Goal: Task Accomplishment & Management: Manage account settings

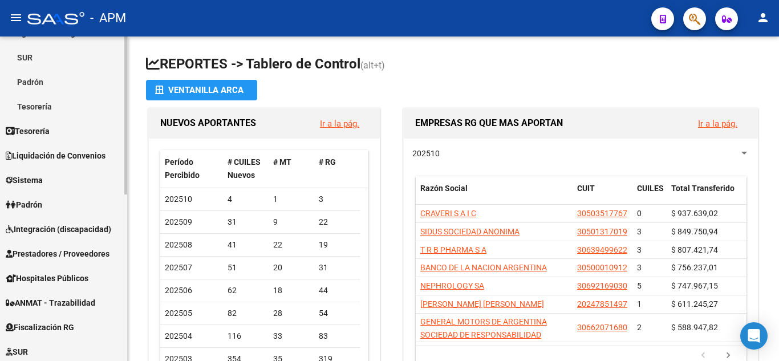
scroll to position [171, 0]
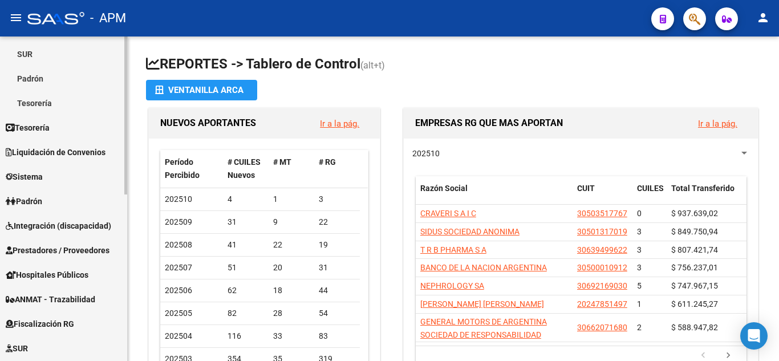
click at [42, 197] on span "Padrón" at bounding box center [24, 201] width 37 height 13
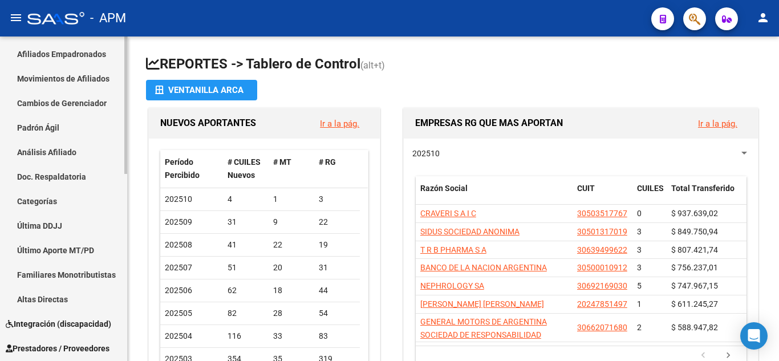
scroll to position [54, 0]
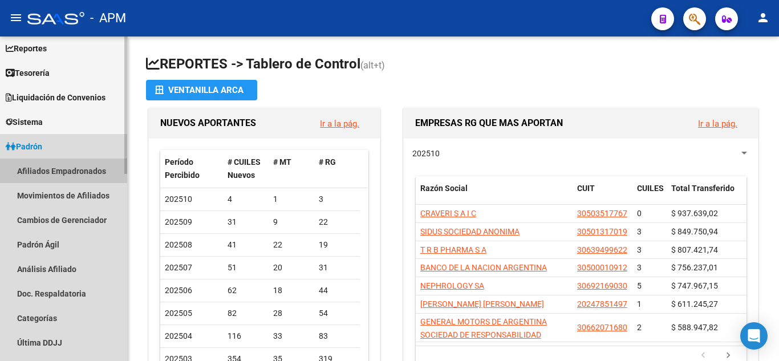
click at [50, 165] on link "Afiliados Empadronados" at bounding box center [63, 171] width 127 height 25
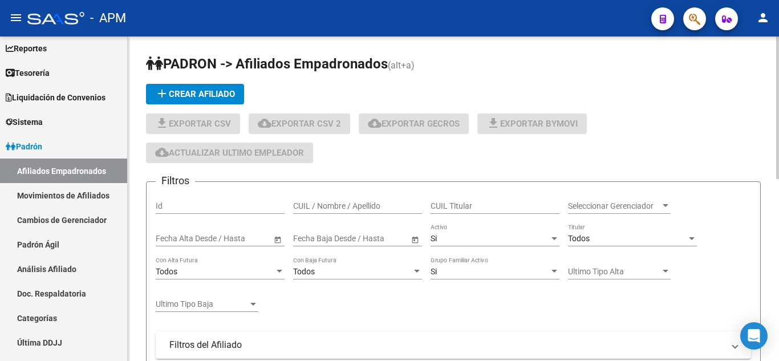
click at [343, 205] on input "CUIL / Nombre / Apellido" at bounding box center [357, 206] width 129 height 10
paste input "20390759232"
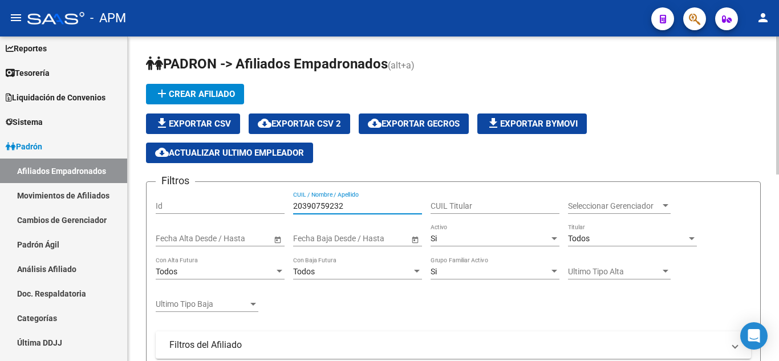
type input "20390759232"
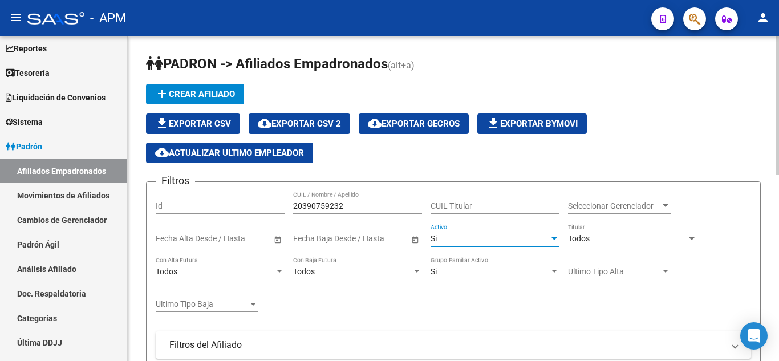
click at [492, 238] on div "Si" at bounding box center [490, 239] width 119 height 10
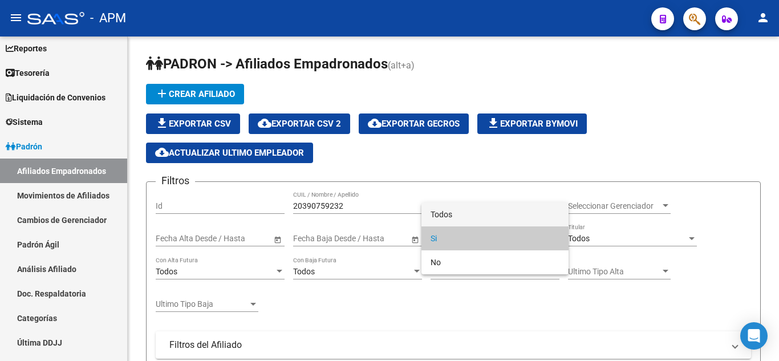
click at [490, 214] on span "Todos" at bounding box center [495, 215] width 129 height 24
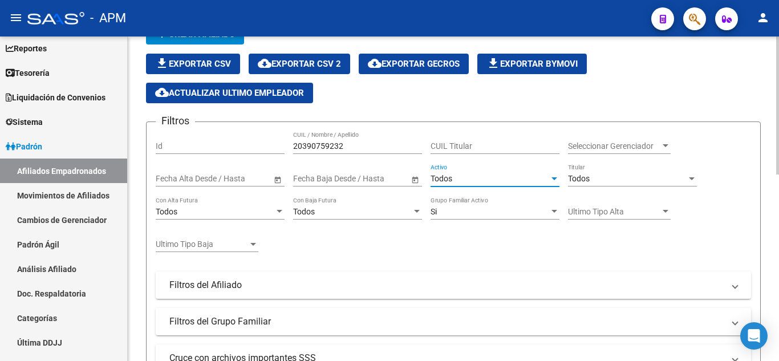
scroll to position [285, 0]
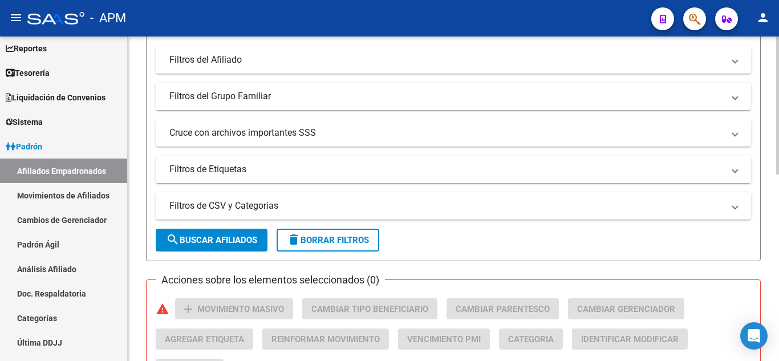
click at [199, 237] on span "search Buscar Afiliados" at bounding box center [211, 240] width 91 height 10
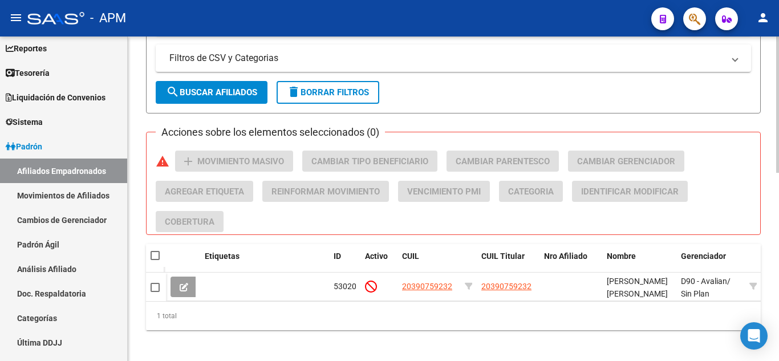
scroll to position [447, 0]
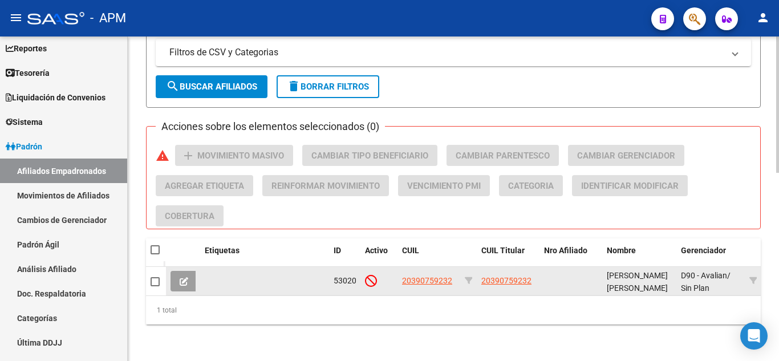
click at [179, 278] on button at bounding box center [184, 281] width 27 height 21
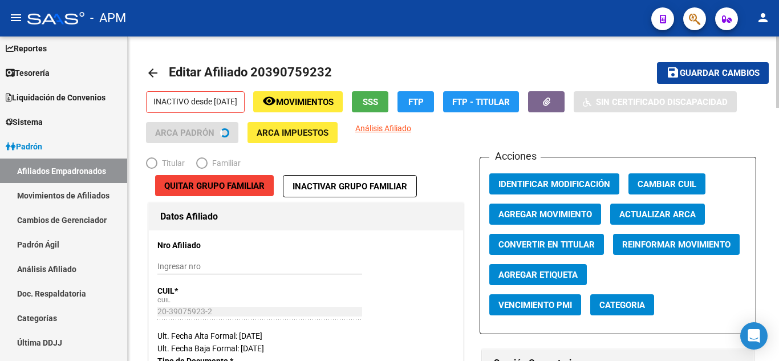
radio input "true"
type input "20-20456144-4"
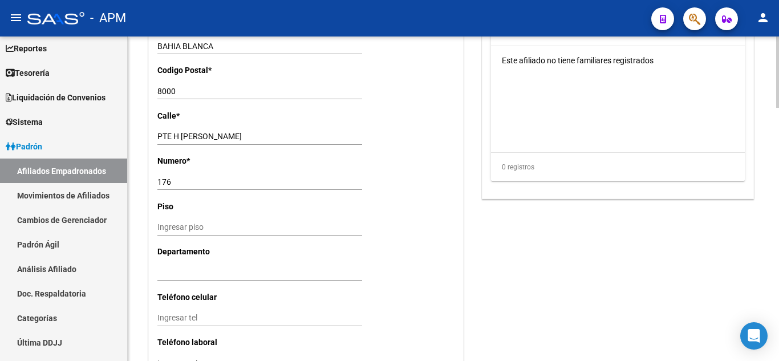
scroll to position [1156, 0]
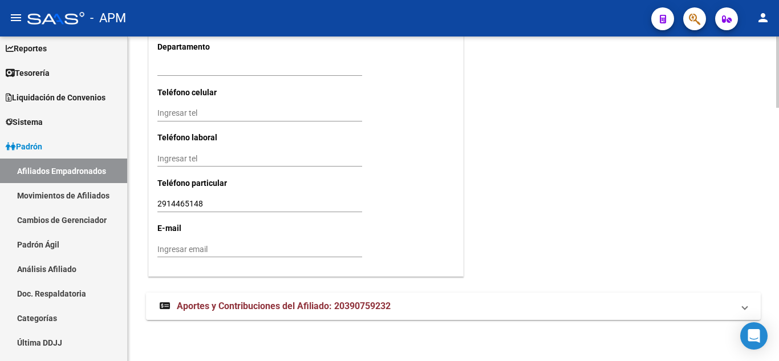
click at [308, 298] on mat-expansion-panel-header "Aportes y Contribuciones del Afiliado: 20390759232" at bounding box center [453, 306] width 615 height 27
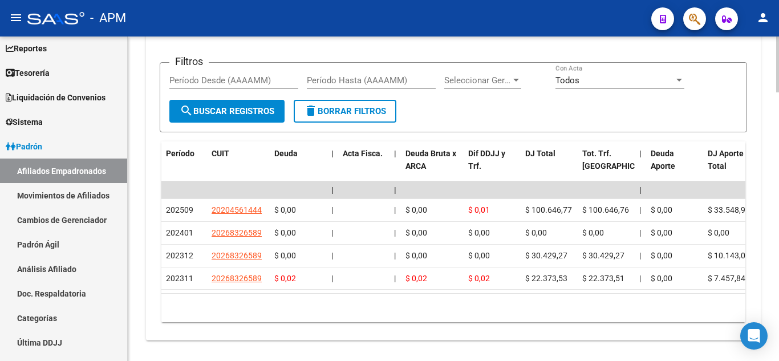
scroll to position [1439, 0]
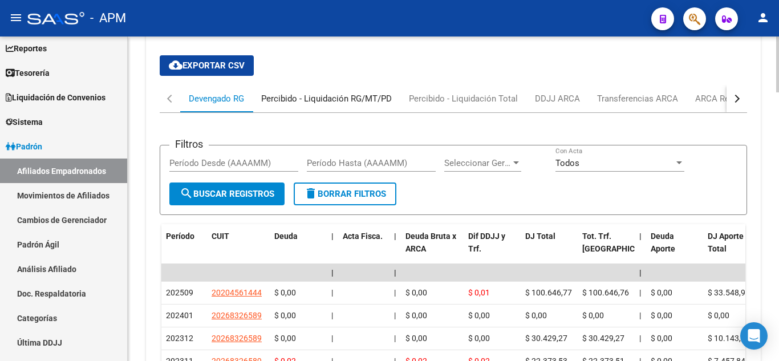
click at [292, 105] on div "Percibido - Liquidación RG/MT/PD" at bounding box center [327, 98] width 148 height 27
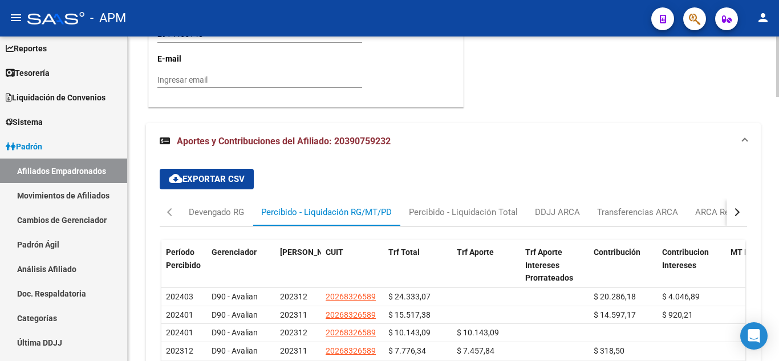
scroll to position [1426, 0]
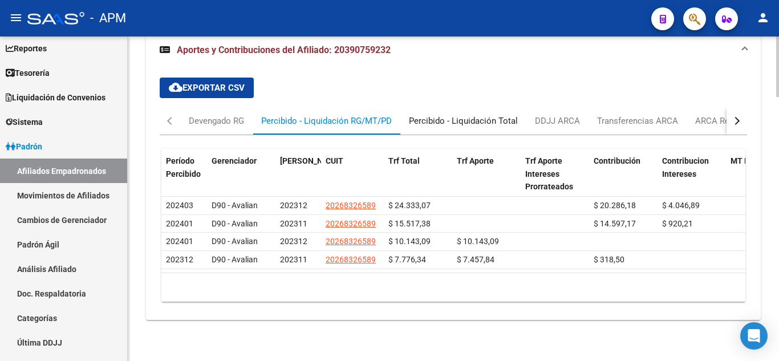
click at [476, 115] on div "Percibido - Liquidación Total" at bounding box center [463, 121] width 109 height 13
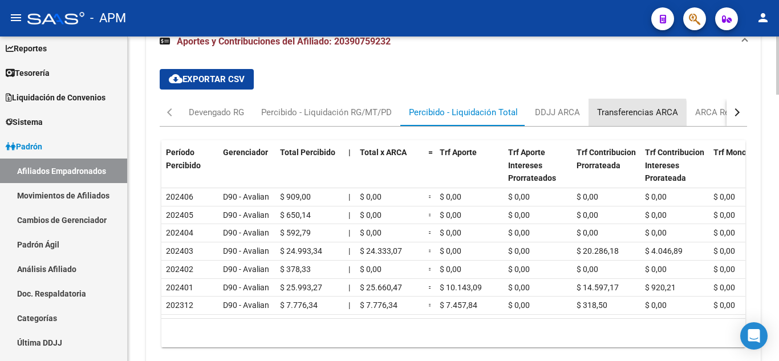
click at [616, 114] on div "Transferencias ARCA" at bounding box center [637, 112] width 81 height 13
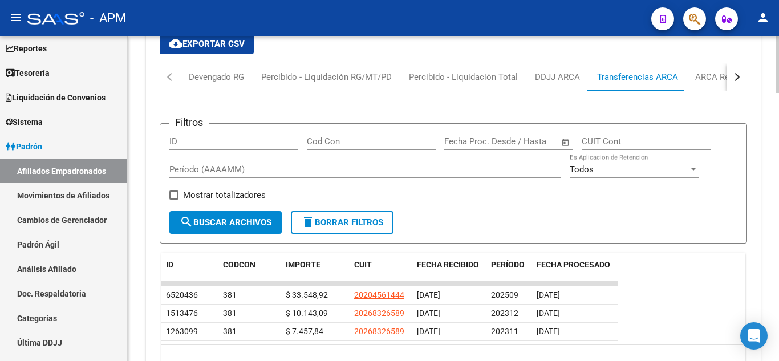
scroll to position [1419, 0]
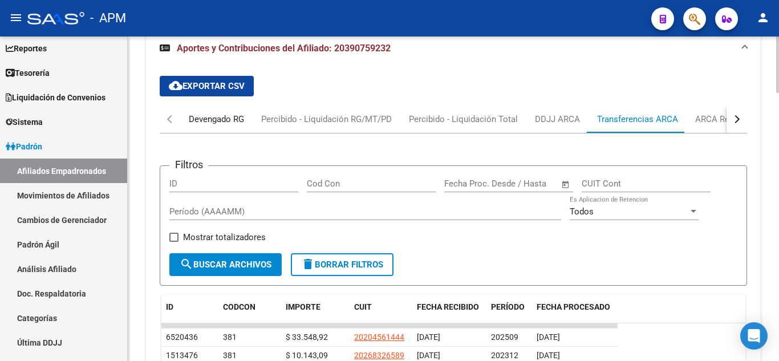
click at [215, 116] on div "Devengado RG" at bounding box center [216, 119] width 55 height 13
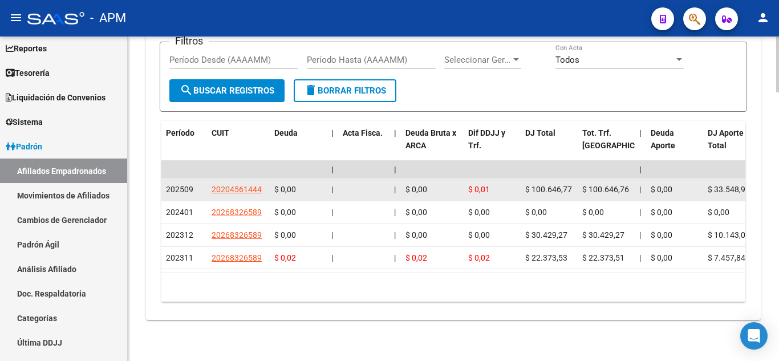
scroll to position [1554, 0]
